Goal: Task Accomplishment & Management: Use online tool/utility

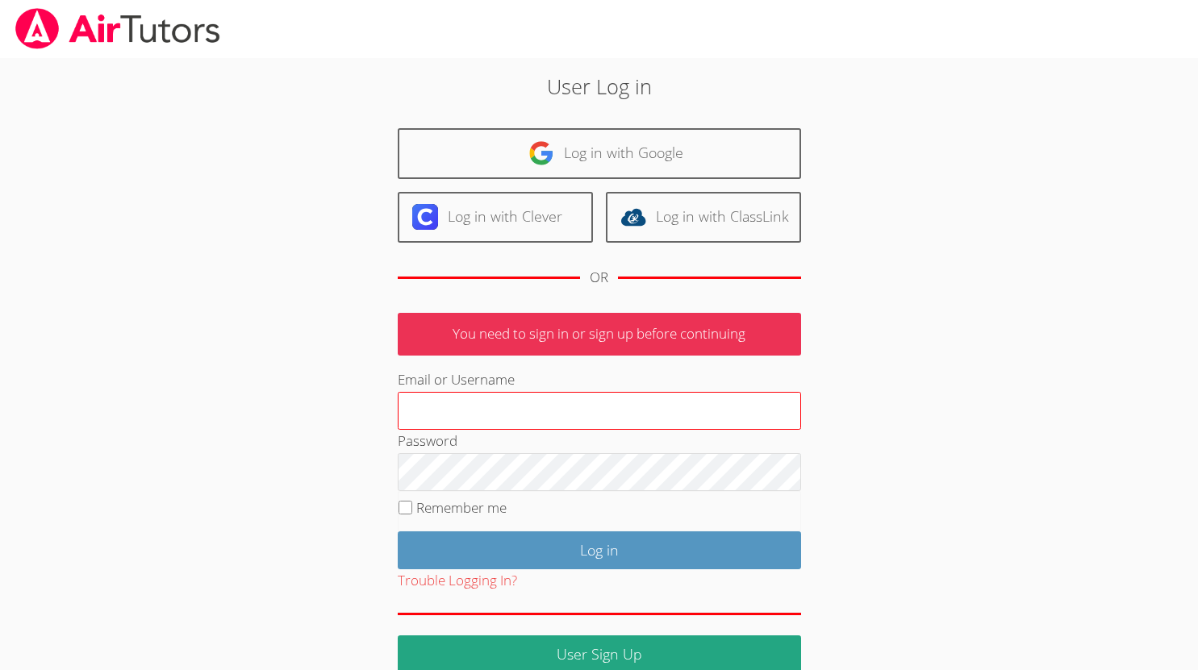
click at [482, 413] on input "Email or Username" at bounding box center [599, 411] width 403 height 39
type input "maryamh"
click at [421, 510] on label "Remember me" at bounding box center [461, 507] width 90 height 19
click at [412, 510] on input "Remember me" at bounding box center [405, 508] width 14 height 14
checkbox input "true"
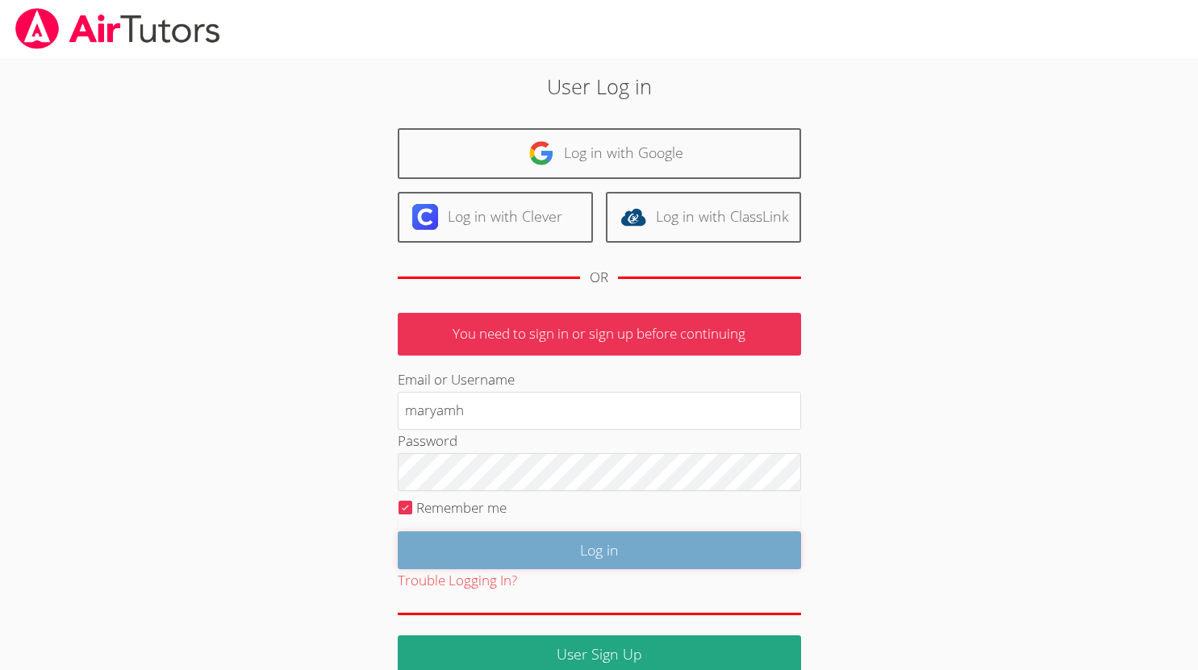
click at [620, 547] on input "Log in" at bounding box center [599, 551] width 403 height 38
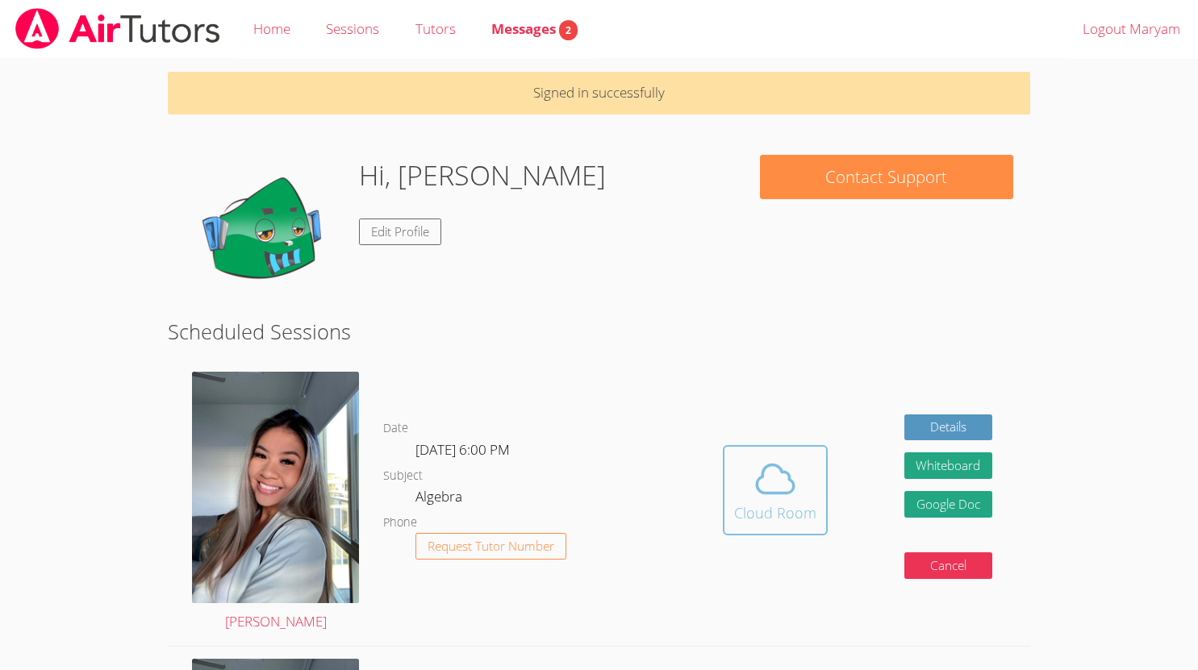
click at [765, 504] on div "Cloud Room" at bounding box center [775, 513] width 82 height 23
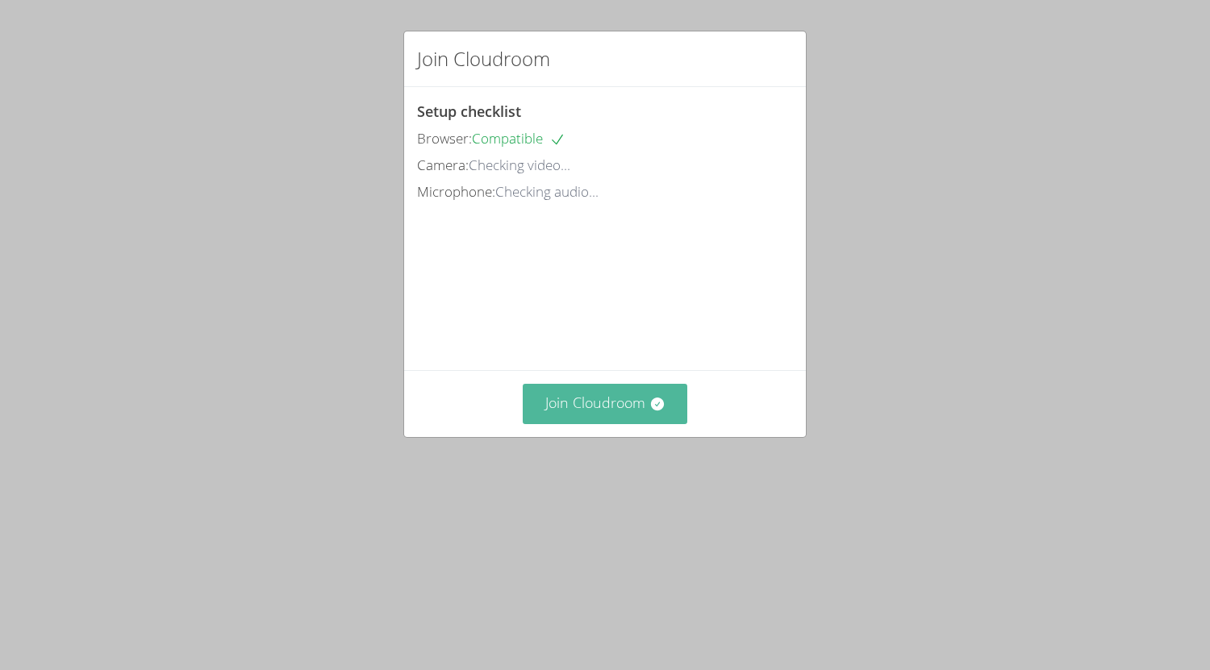
click at [573, 423] on button "Join Cloudroom" at bounding box center [605, 404] width 165 height 40
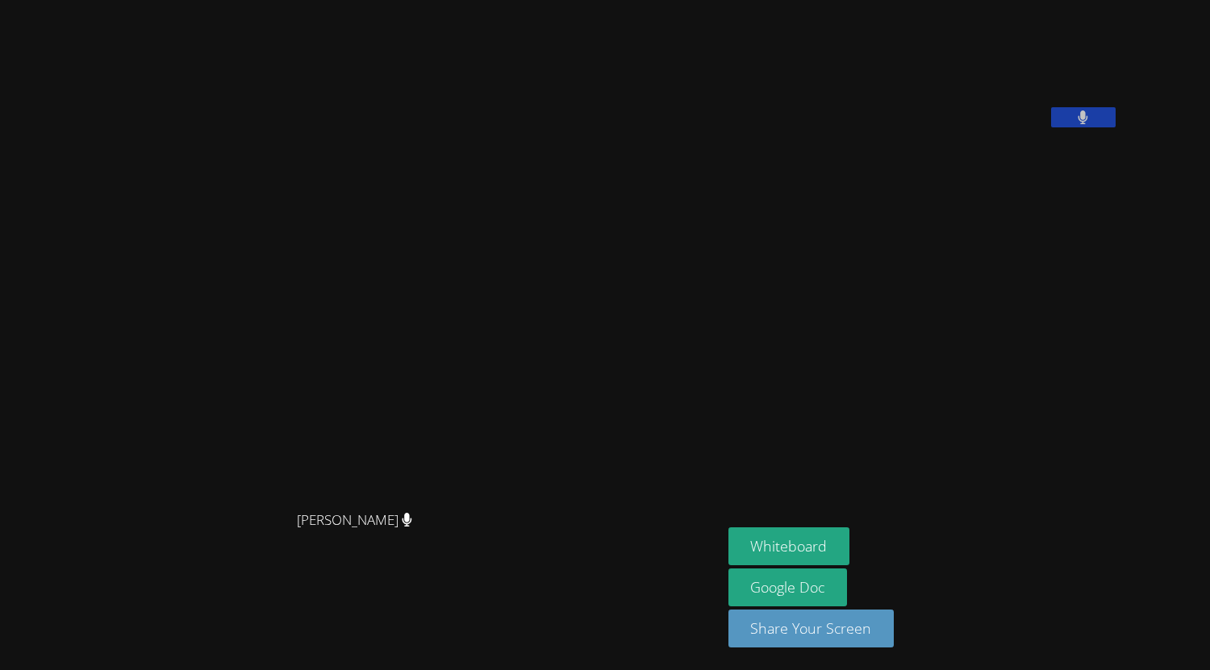
click at [1070, 292] on aside "[PERSON_NAME] Whiteboard Google Doc Share Your Screen" at bounding box center [923, 335] width 403 height 670
click at [850, 545] on button "Whiteboard" at bounding box center [789, 546] width 122 height 38
